Goal: Task Accomplishment & Management: Use online tool/utility

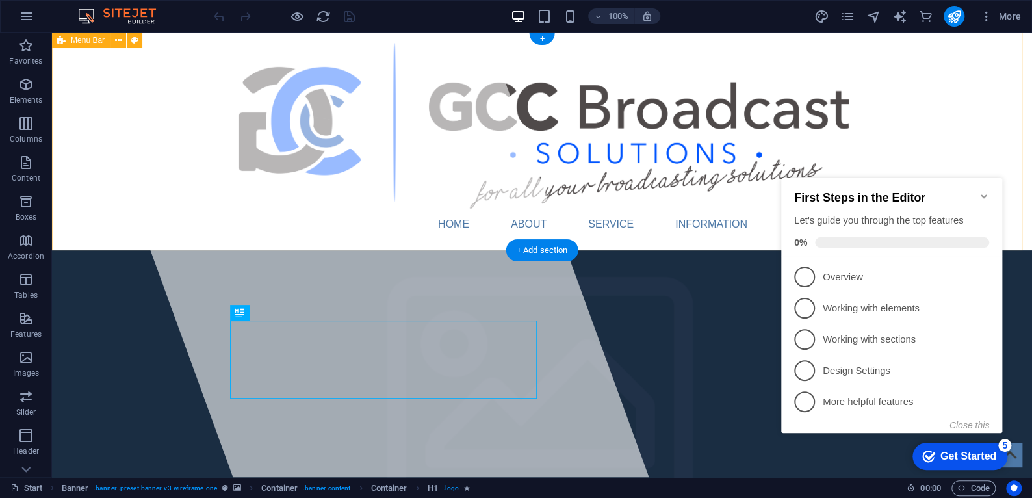
drag, startPoint x: 198, startPoint y: 35, endPoint x: 921, endPoint y: 113, distance: 728.0
click at [921, 113] on div "Home About Service Information Contact" at bounding box center [542, 141] width 980 height 218
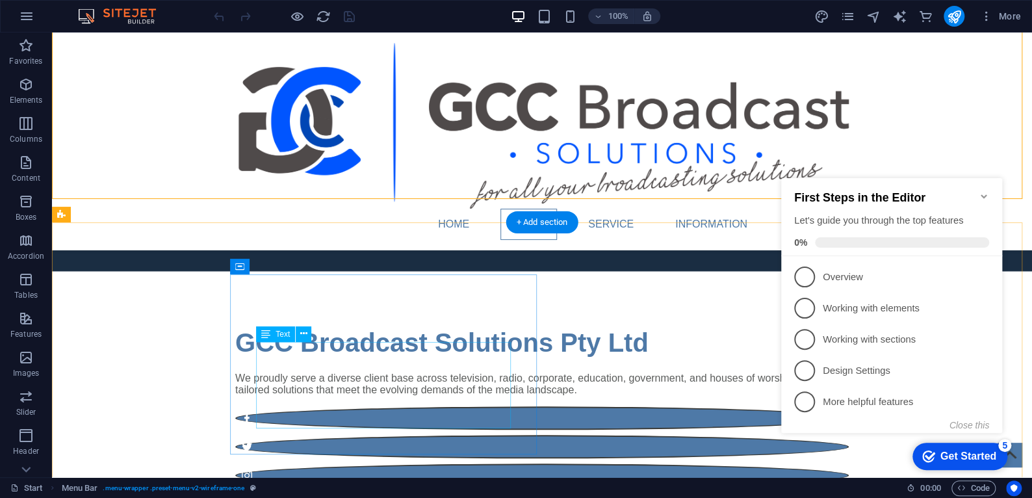
scroll to position [520, 0]
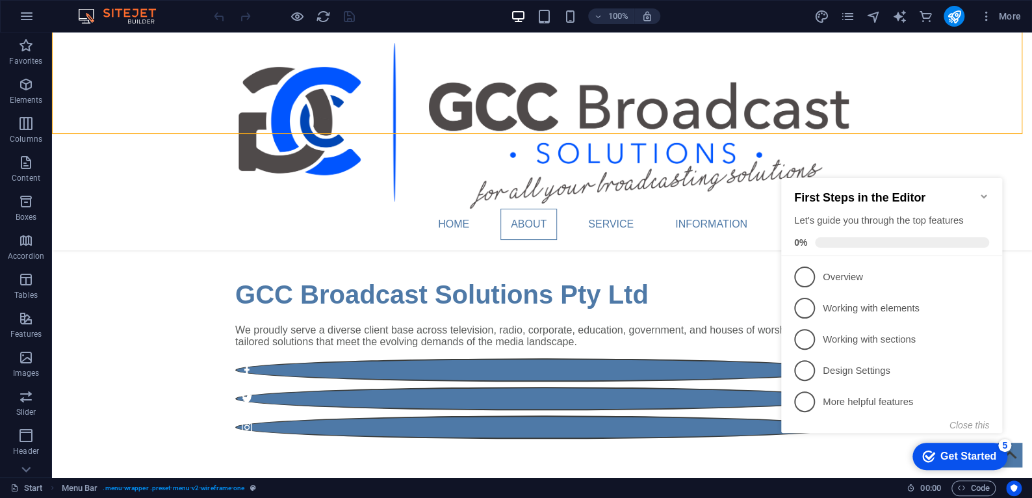
click at [984, 191] on icon "Minimize checklist" at bounding box center [984, 196] width 10 height 10
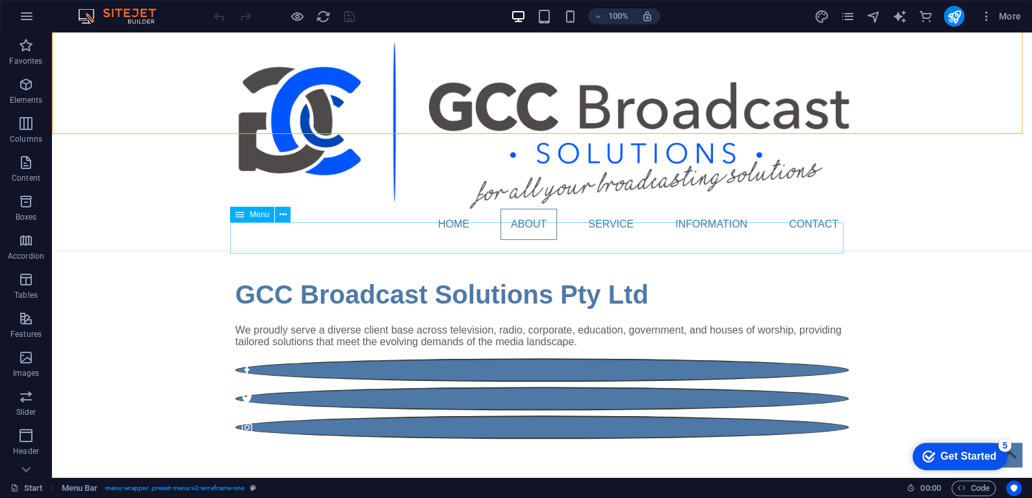
click at [461, 237] on nav "Home About Service Information Contact" at bounding box center [541, 224] width 613 height 31
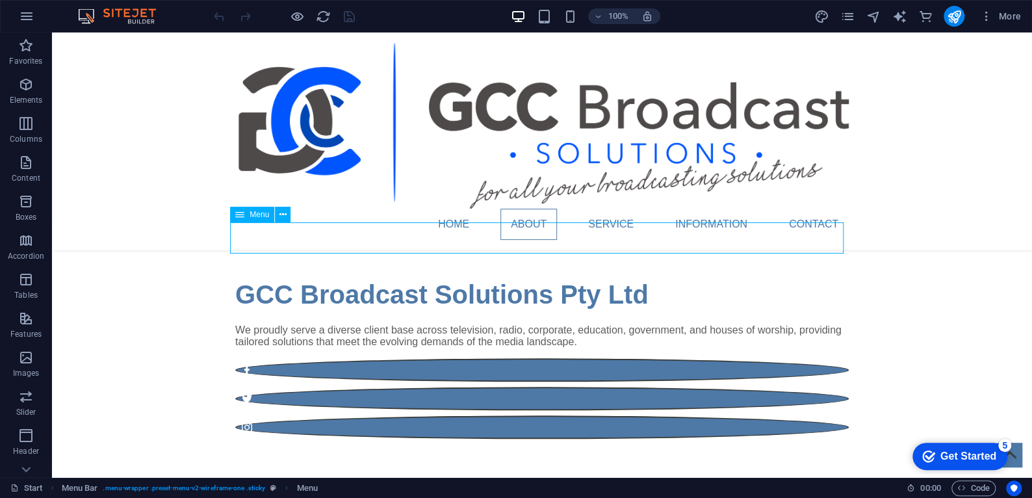
click at [442, 236] on nav "Home About Service Information Contact" at bounding box center [541, 224] width 613 height 31
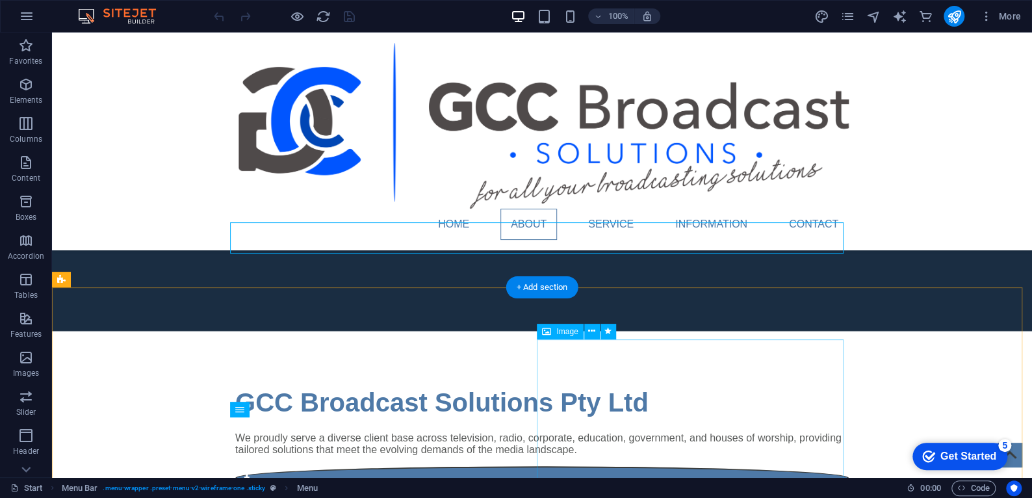
scroll to position [390, 0]
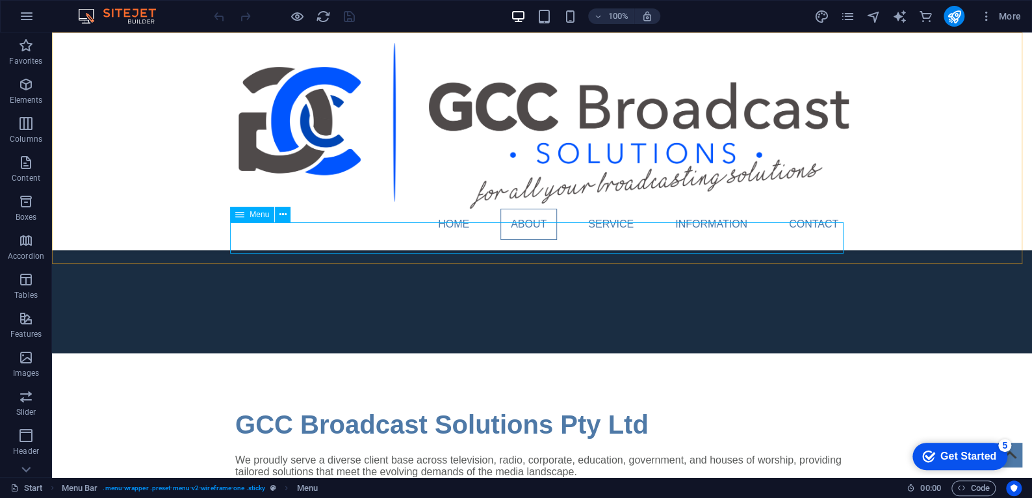
click at [601, 235] on nav "Home About Service Information Contact" at bounding box center [541, 224] width 613 height 31
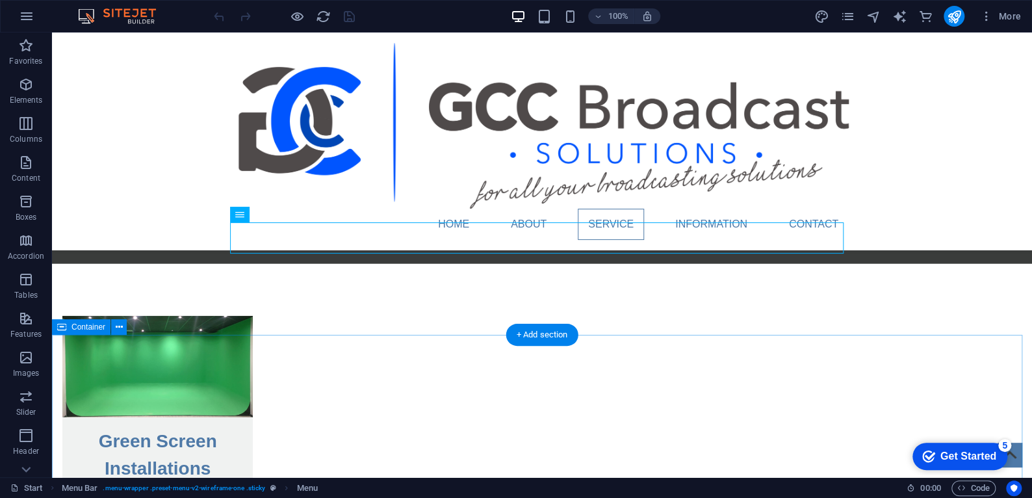
scroll to position [1902, 0]
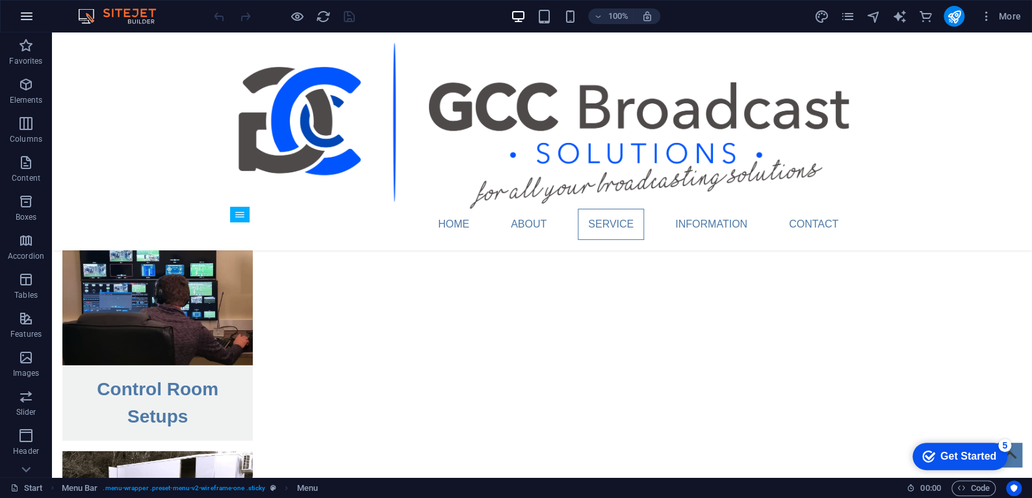
click at [28, 10] on icon "button" at bounding box center [27, 16] width 16 height 16
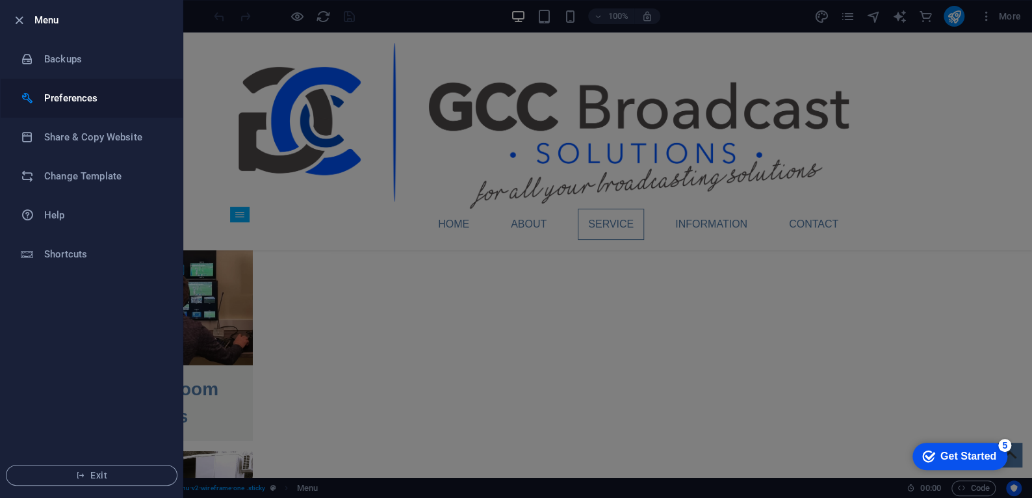
click at [90, 96] on h6 "Preferences" at bounding box center [104, 98] width 120 height 16
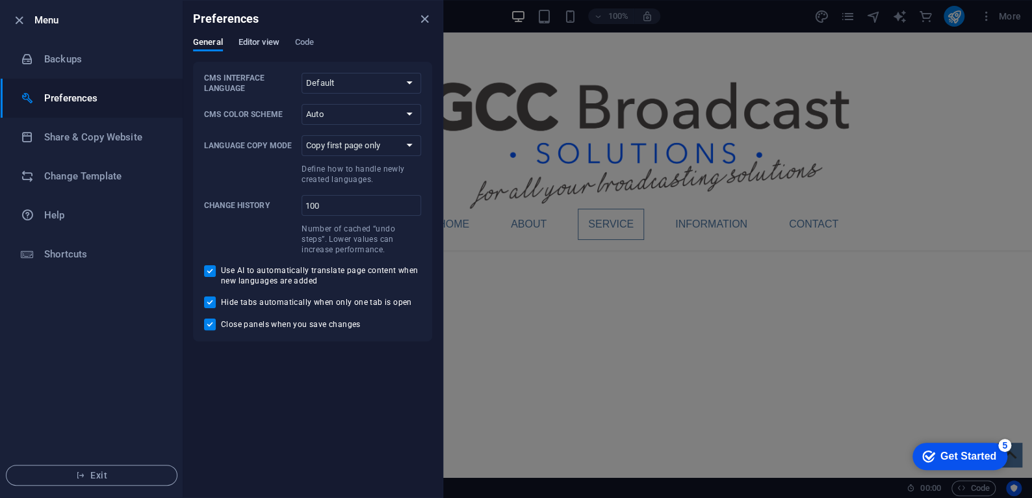
click at [266, 42] on span "Editor view" at bounding box center [258, 43] width 41 height 18
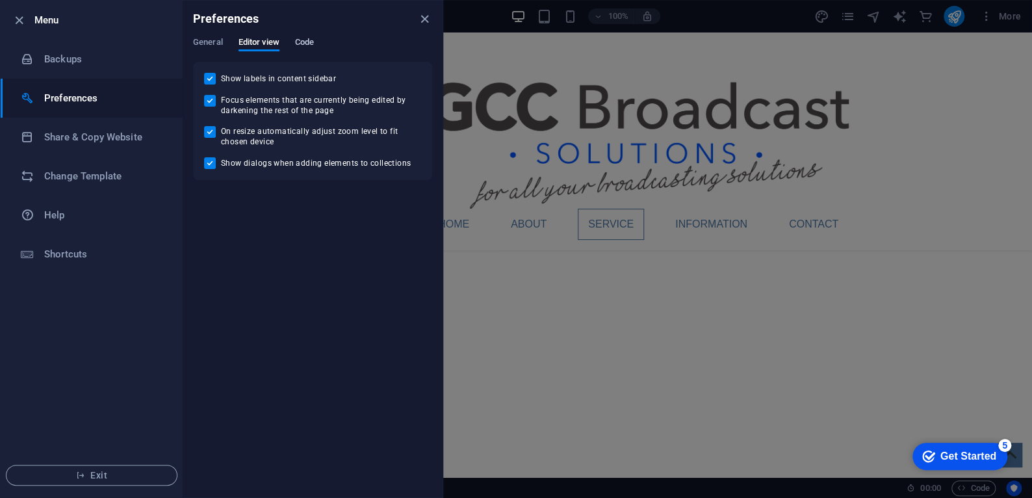
click at [309, 39] on span "Code" at bounding box center [304, 43] width 19 height 18
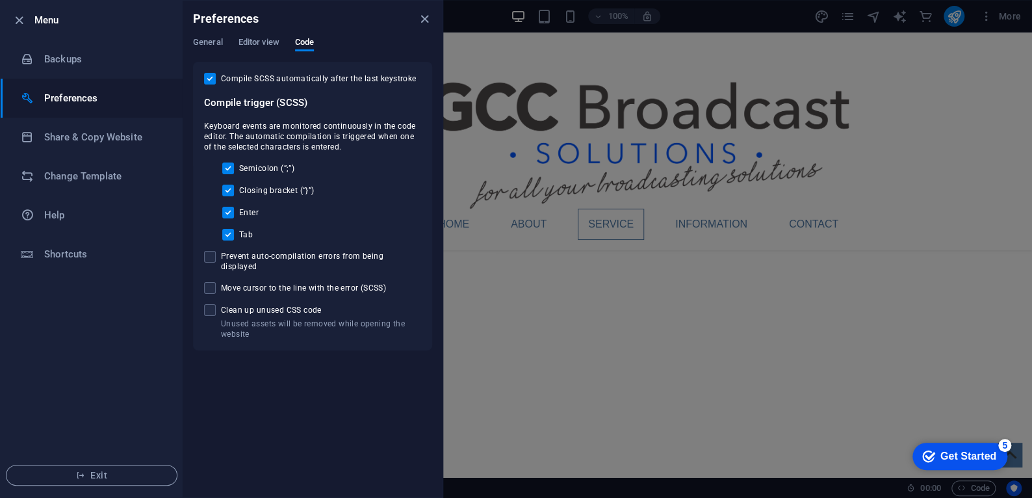
click at [547, 318] on div at bounding box center [516, 249] width 1032 height 498
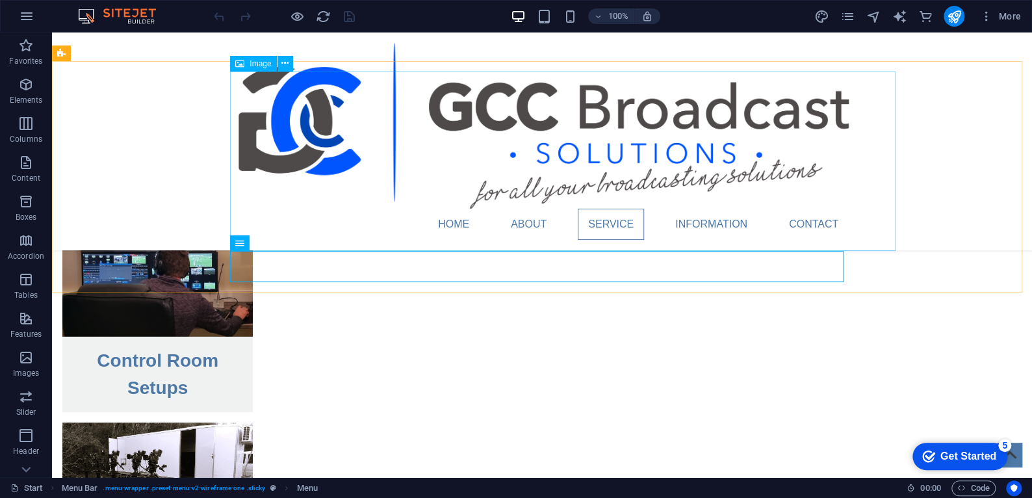
scroll to position [1940, 0]
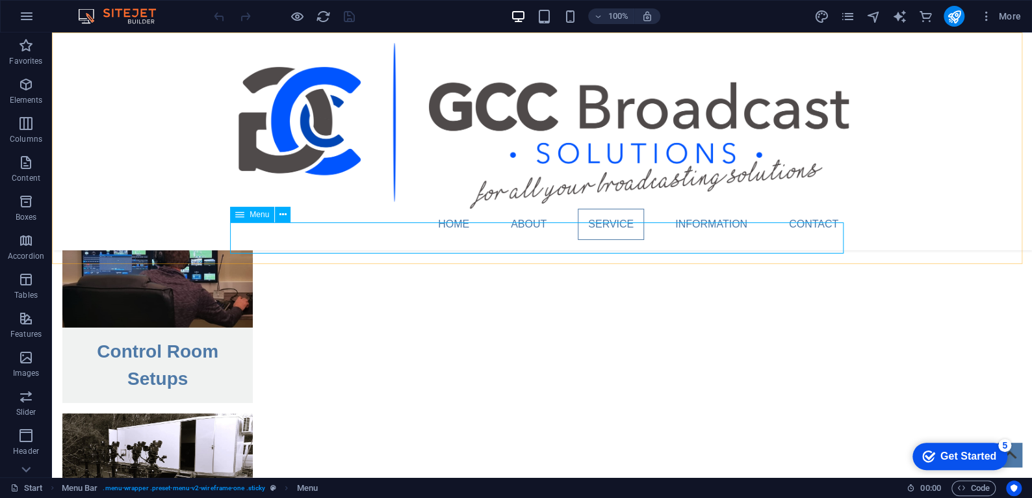
click at [813, 234] on nav "Home About Service Information Contact" at bounding box center [541, 224] width 613 height 31
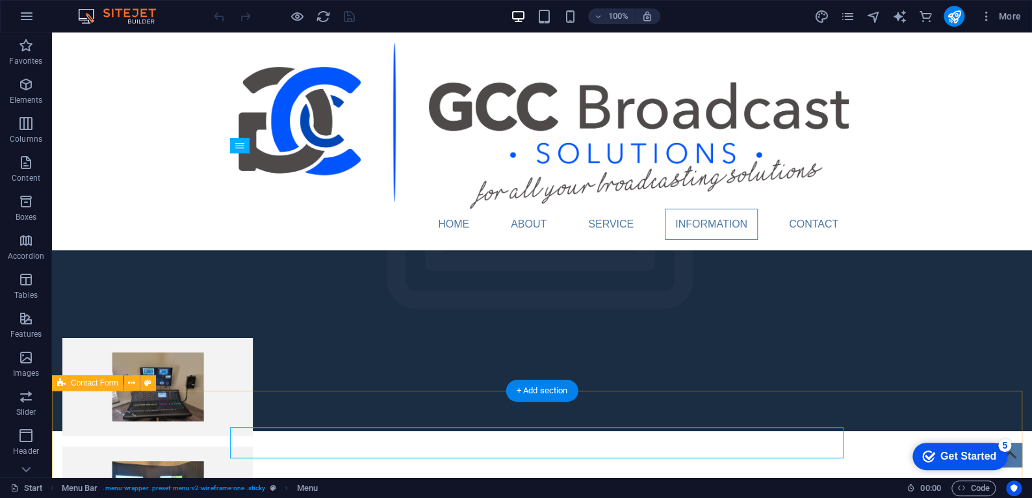
scroll to position [2615, 0]
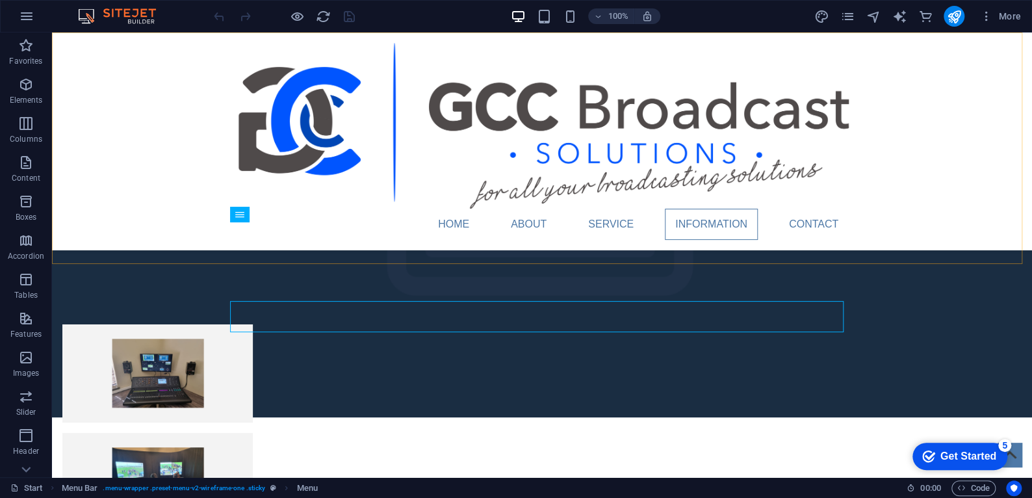
click at [977, 91] on div "Home About Service Information Contact" at bounding box center [542, 141] width 980 height 218
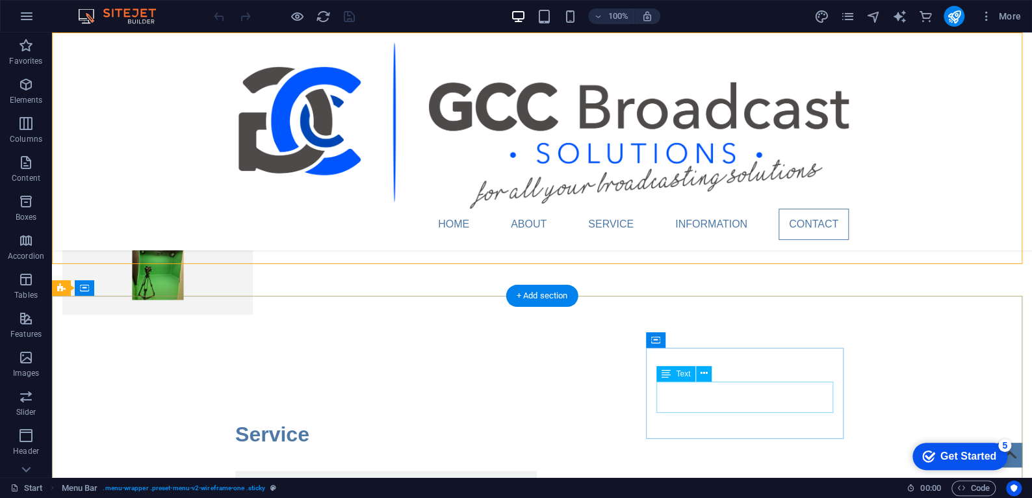
scroll to position [2954, 0]
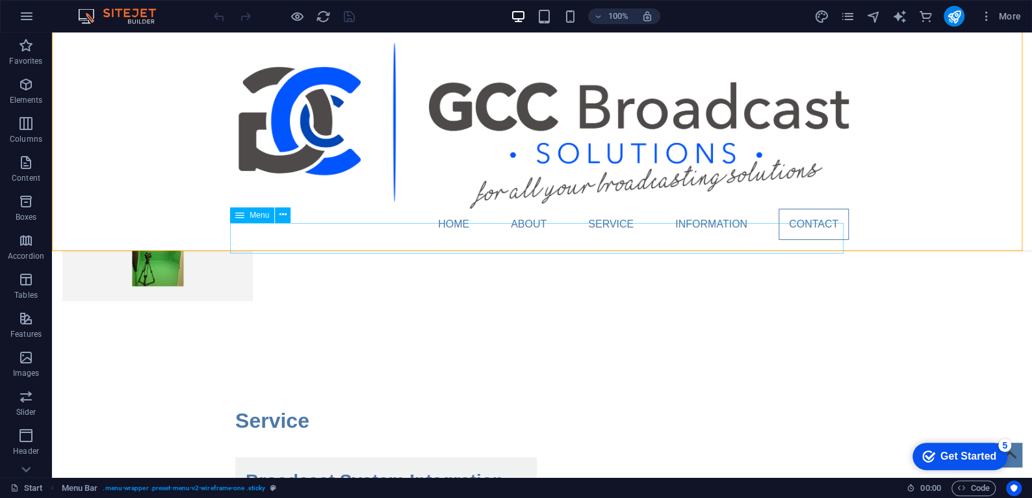
click at [600, 240] on nav "Home About Service Information Contact" at bounding box center [541, 224] width 613 height 31
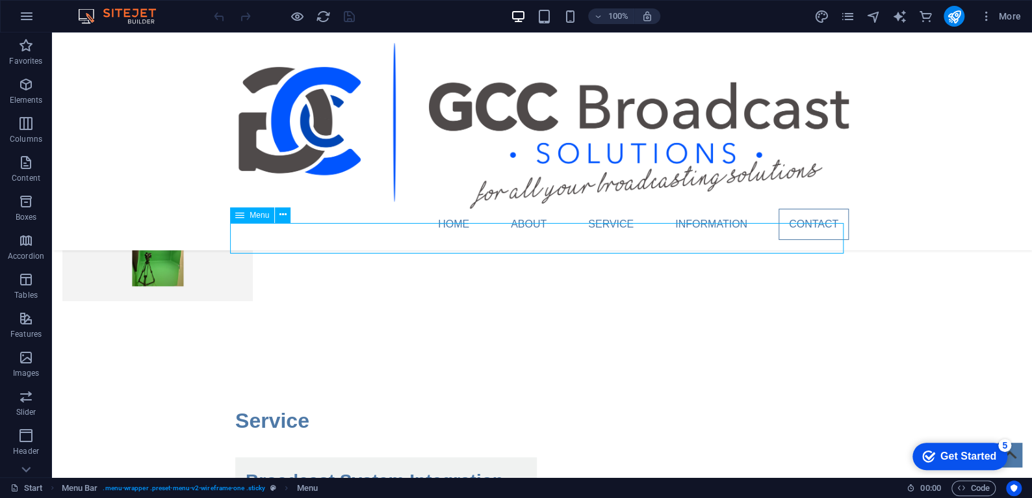
click at [600, 237] on nav "Home About Service Information Contact" at bounding box center [541, 224] width 613 height 31
select select
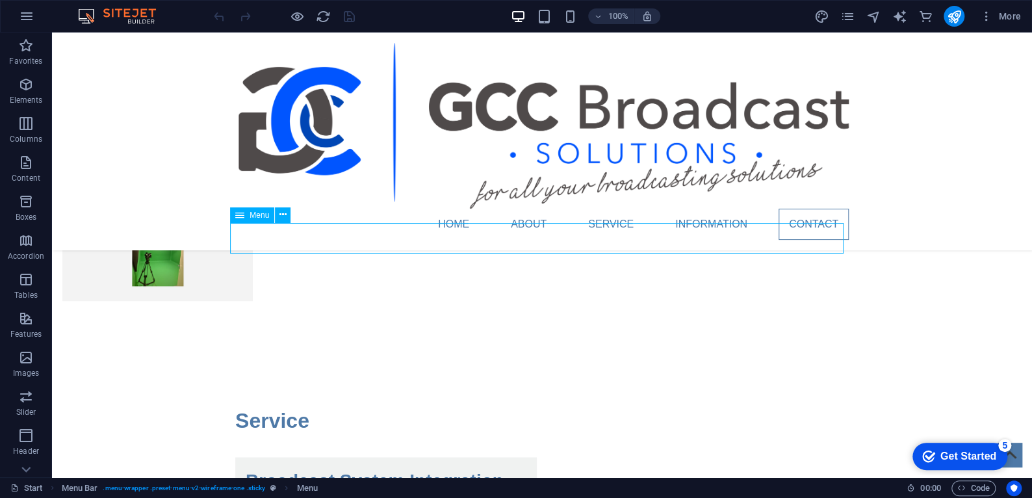
select select
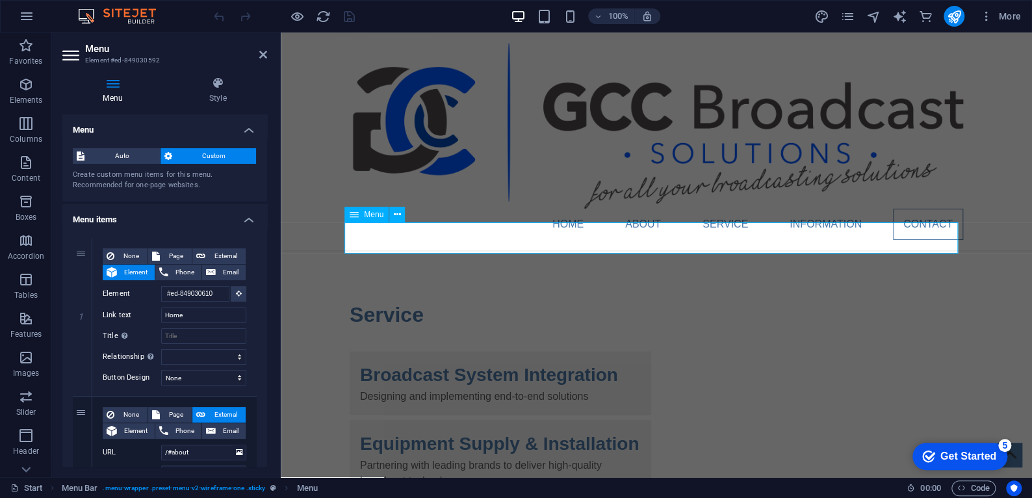
scroll to position [2967, 0]
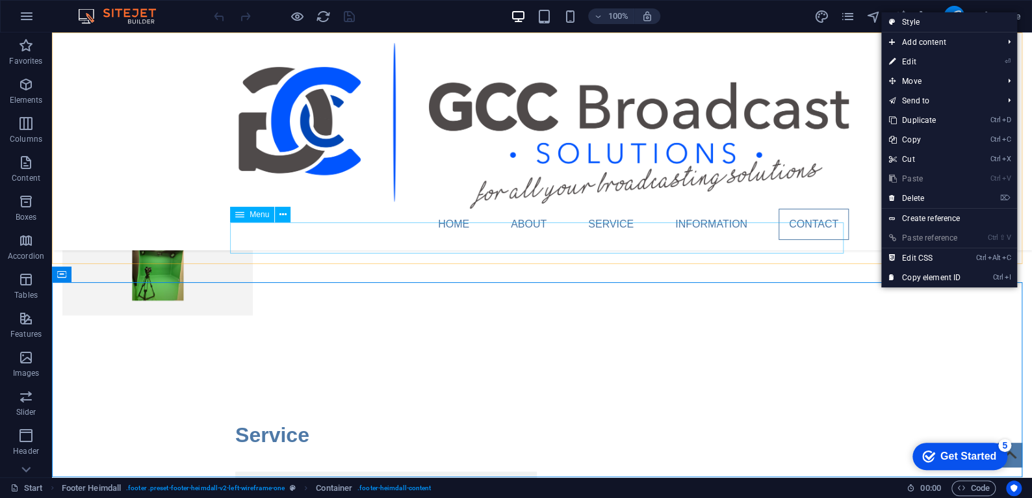
click at [609, 238] on nav "Home About Service Information Contact" at bounding box center [541, 224] width 613 height 31
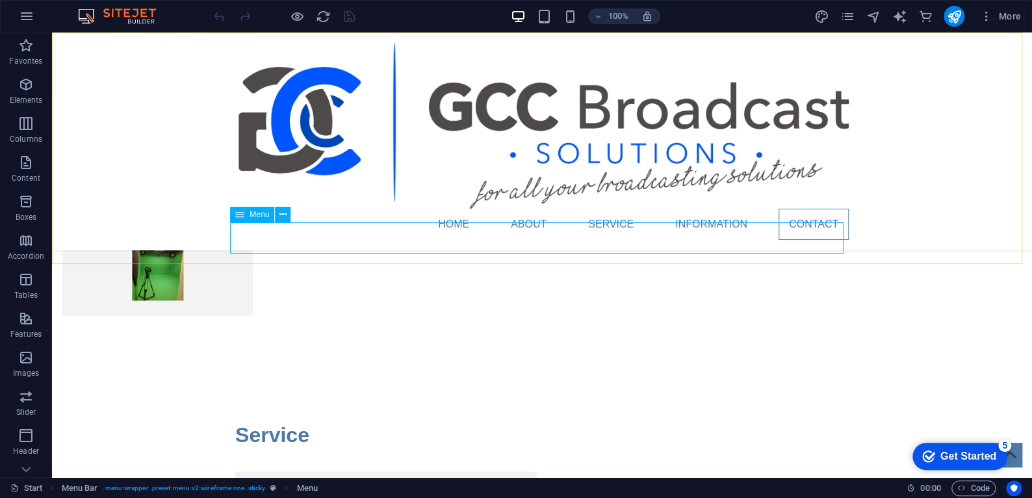
click at [252, 216] on span "Menu" at bounding box center [259, 215] width 19 height 8
click at [242, 216] on icon at bounding box center [239, 215] width 9 height 16
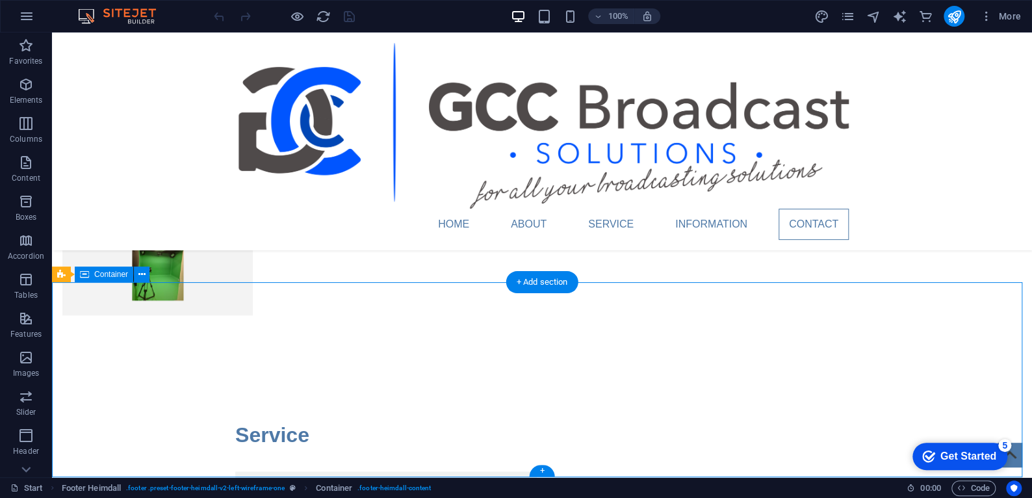
drag, startPoint x: 903, startPoint y: 333, endPoint x: 904, endPoint y: 416, distance: 83.8
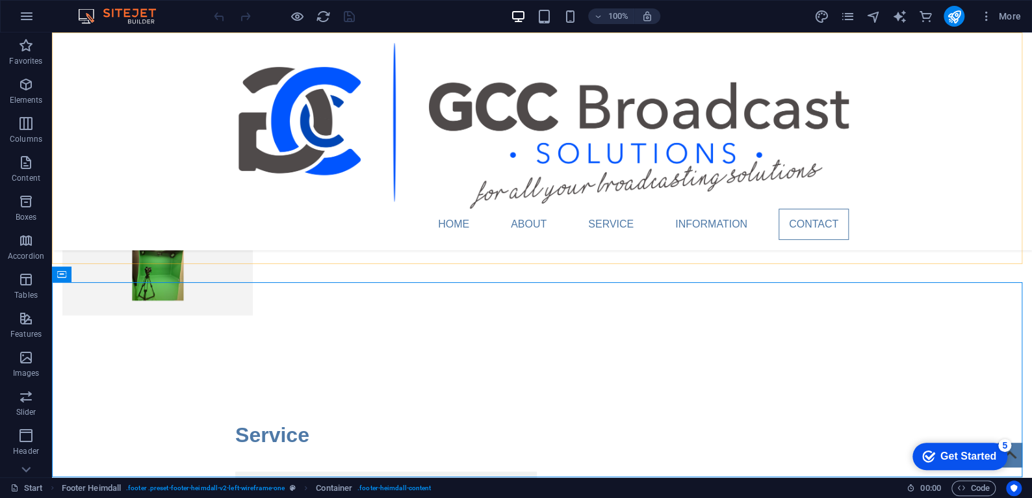
click at [959, 104] on div "Home About Service Information Contact" at bounding box center [542, 141] width 980 height 218
